Goal: Task Accomplishment & Management: Manage account settings

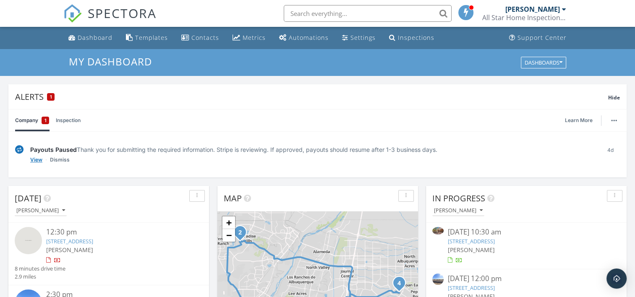
click at [37, 157] on link "View" at bounding box center [36, 160] width 12 height 8
click at [405, 37] on div "Inspections" at bounding box center [416, 38] width 37 height 8
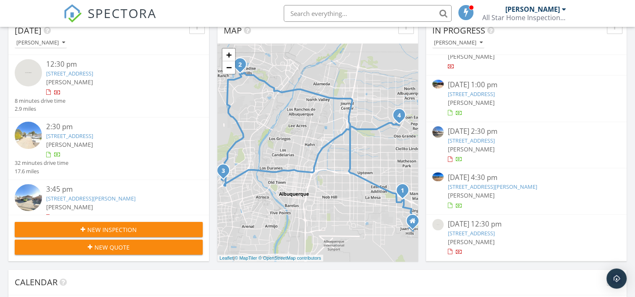
scroll to position [783, 0]
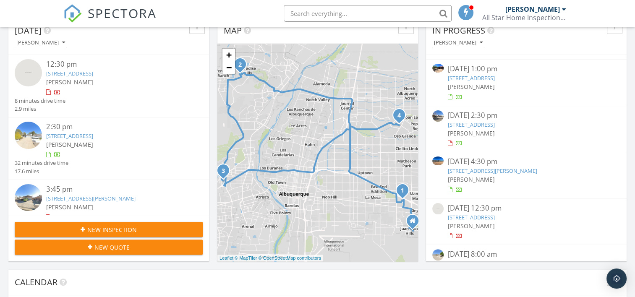
click at [488, 170] on link "[STREET_ADDRESS][PERSON_NAME]" at bounding box center [492, 171] width 89 height 8
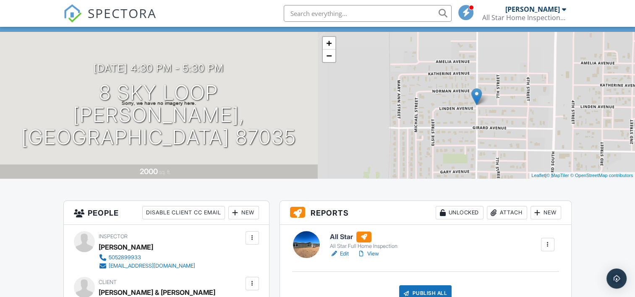
scroll to position [112, 0]
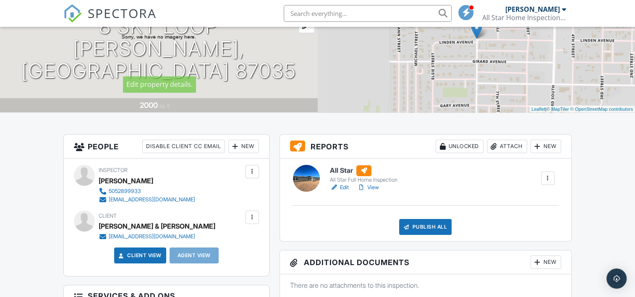
click at [139, 39] on h1 "8 Sky Loop Moriarty, NM 87035" at bounding box center [158, 49] width 291 height 66
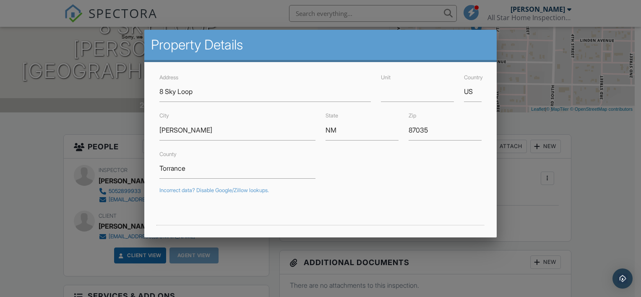
click at [35, 166] on div at bounding box center [320, 143] width 641 height 371
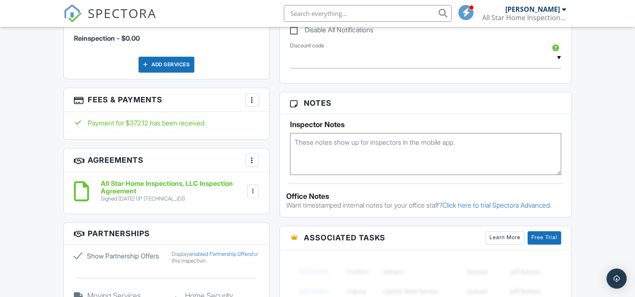
scroll to position [504, 0]
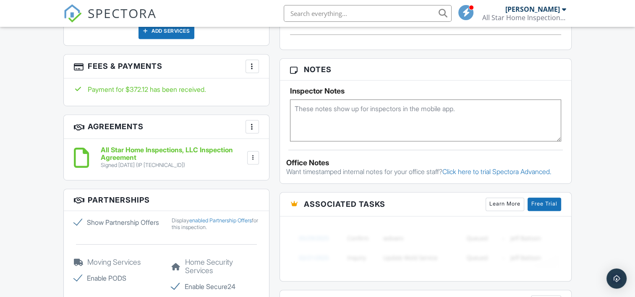
click at [253, 64] on div at bounding box center [252, 66] width 8 height 8
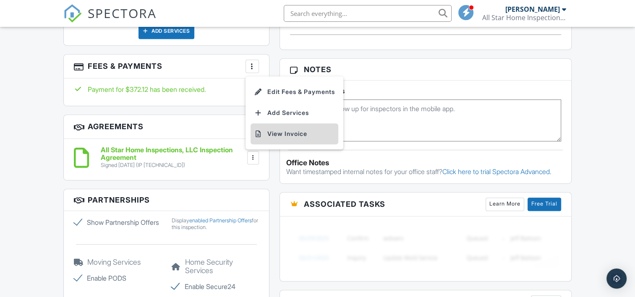
click at [289, 130] on li "View Invoice" at bounding box center [295, 133] width 88 height 21
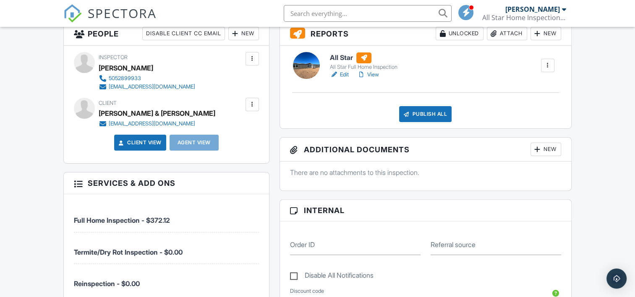
scroll to position [168, 0]
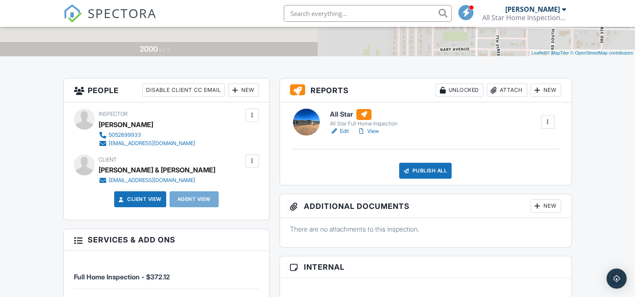
click at [345, 128] on link "Edit" at bounding box center [339, 131] width 19 height 8
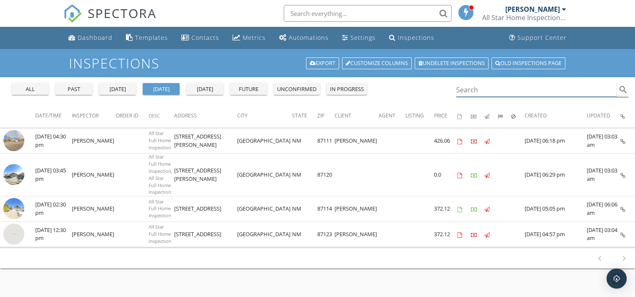
click at [479, 87] on input "Search" at bounding box center [536, 90] width 161 height 14
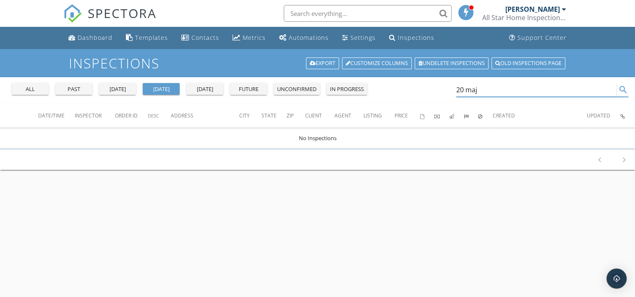
type input "20 maj"
click at [31, 84] on button "all" at bounding box center [30, 89] width 37 height 12
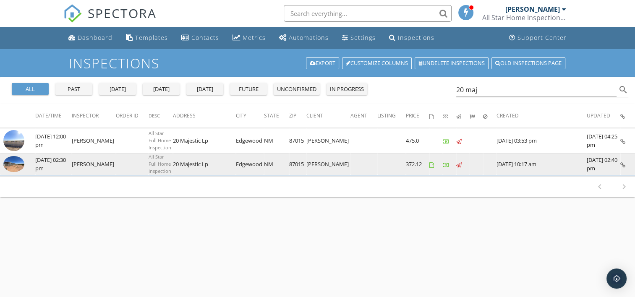
click at [14, 161] on img at bounding box center [13, 164] width 21 height 16
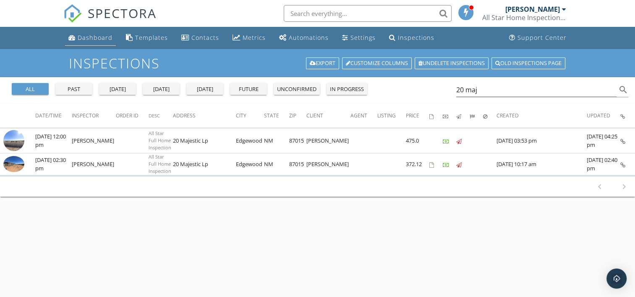
click at [96, 35] on div "Dashboard" at bounding box center [95, 38] width 35 height 8
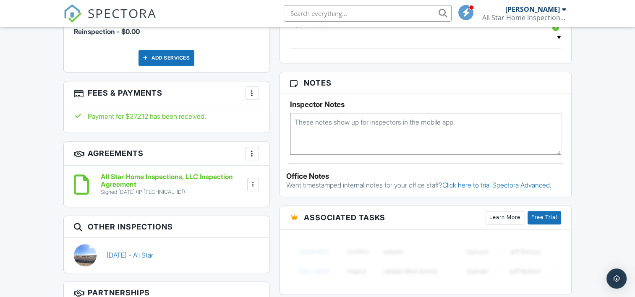
scroll to position [504, 0]
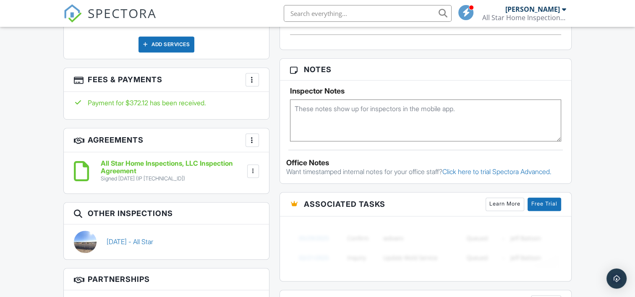
click at [251, 76] on div at bounding box center [252, 80] width 8 height 8
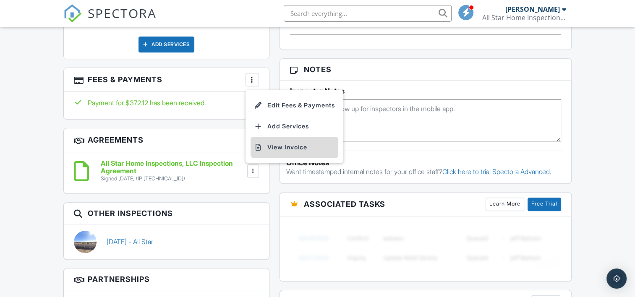
click at [284, 138] on li "View Invoice" at bounding box center [295, 147] width 88 height 21
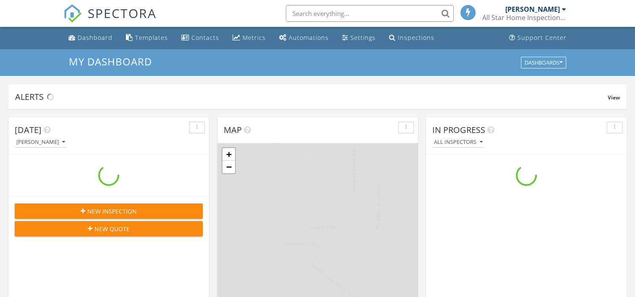
scroll to position [777, 648]
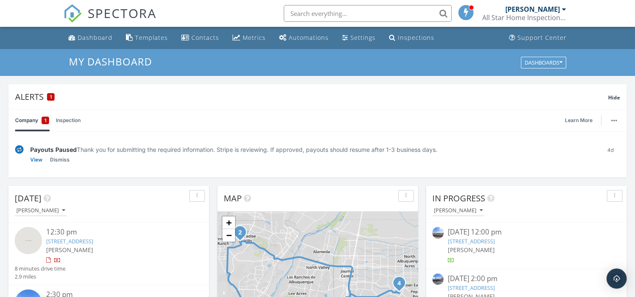
click at [71, 118] on link "Inspection" at bounding box center [68, 121] width 25 height 22
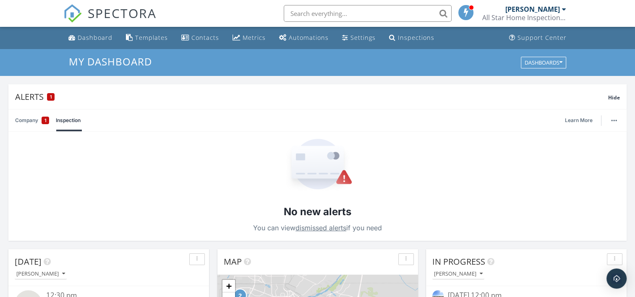
click at [22, 119] on link "Company 1" at bounding box center [32, 121] width 34 height 22
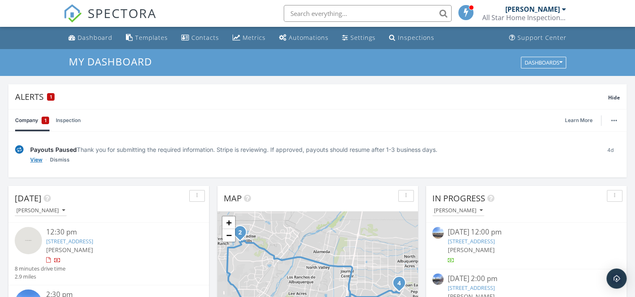
click at [33, 158] on link "View" at bounding box center [36, 160] width 12 height 8
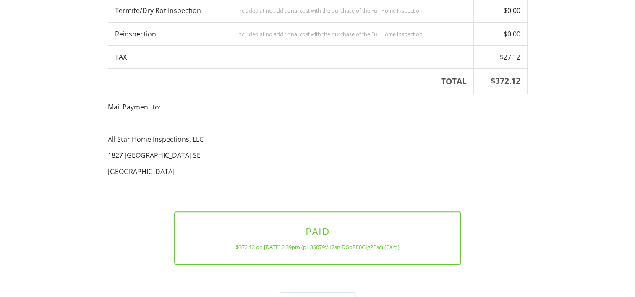
scroll to position [209, 0]
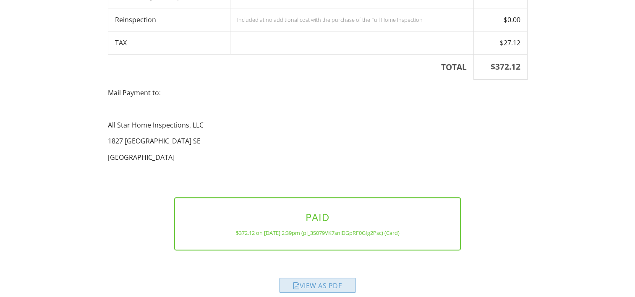
click at [324, 278] on div "View as PDF" at bounding box center [317, 285] width 76 height 15
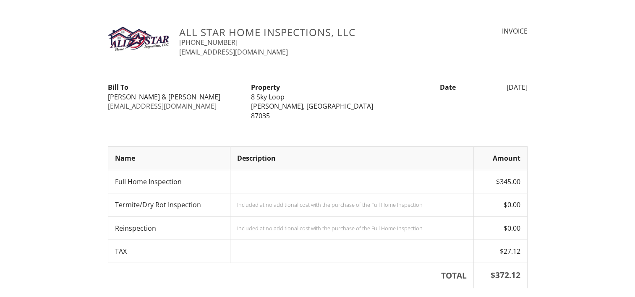
scroll to position [209, 0]
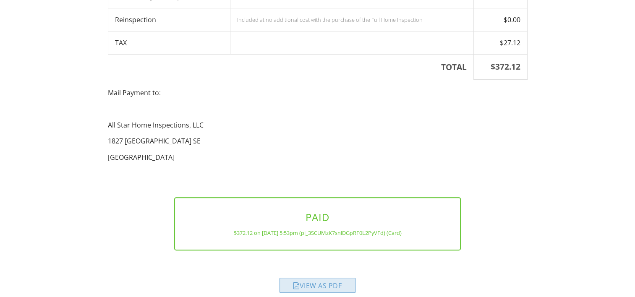
click at [319, 278] on div "View as PDF" at bounding box center [317, 285] width 76 height 15
